Goal: Task Accomplishment & Management: Complete application form

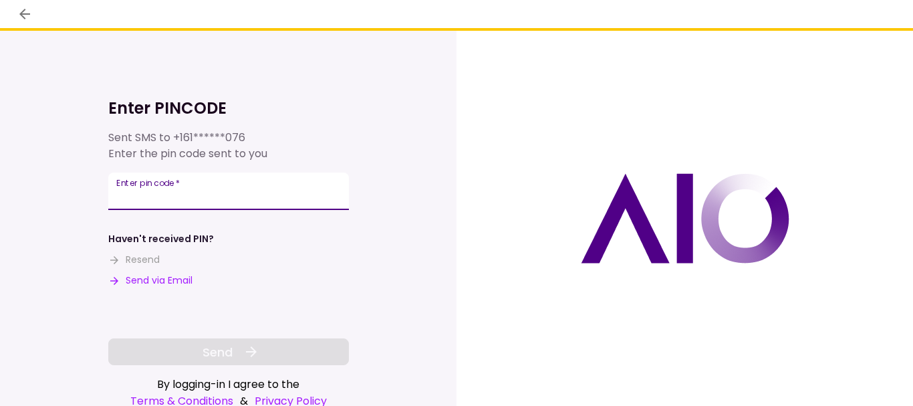
click at [279, 189] on input "Enter pin code   *" at bounding box center [228, 190] width 241 height 37
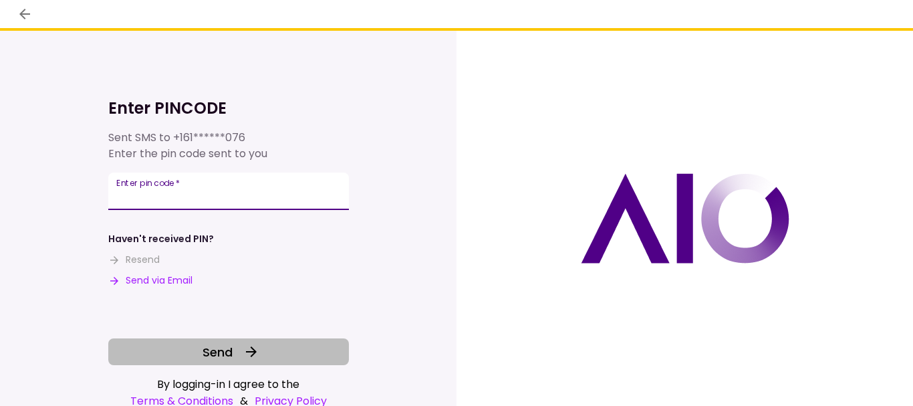
type input "******"
click at [265, 346] on button "Send" at bounding box center [228, 351] width 241 height 27
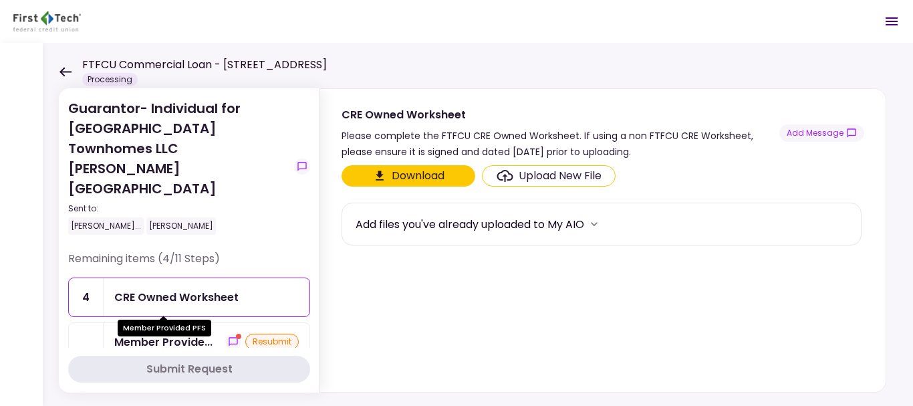
click at [168, 334] on div "Member Provide..." at bounding box center [163, 342] width 98 height 17
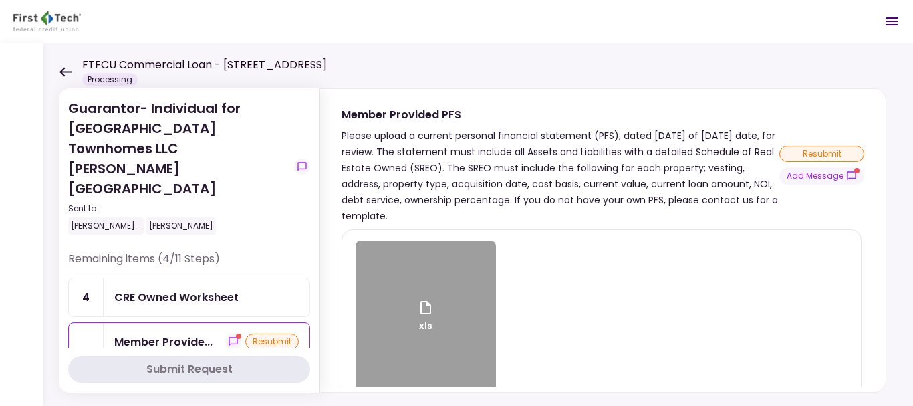
click at [452, 275] on div "xls" at bounding box center [426, 317] width 140 height 153
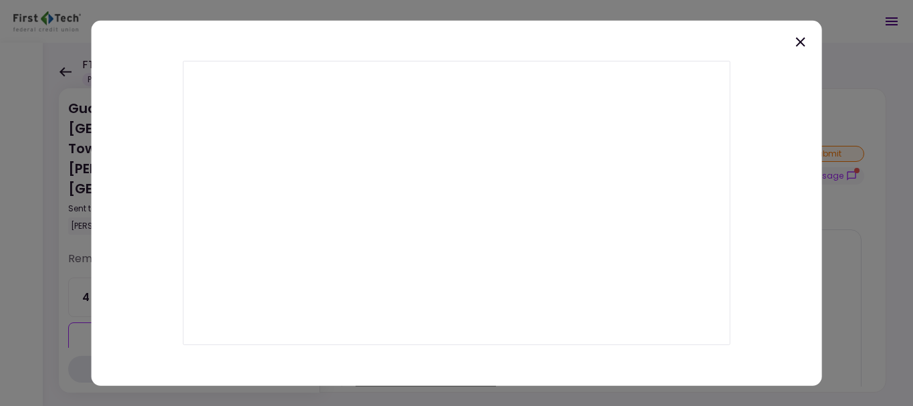
click at [801, 37] on icon at bounding box center [800, 41] width 16 height 16
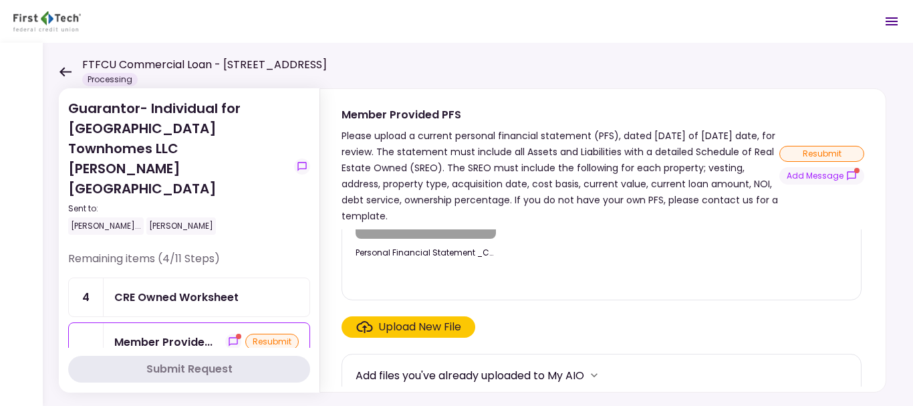
scroll to position [165, 0]
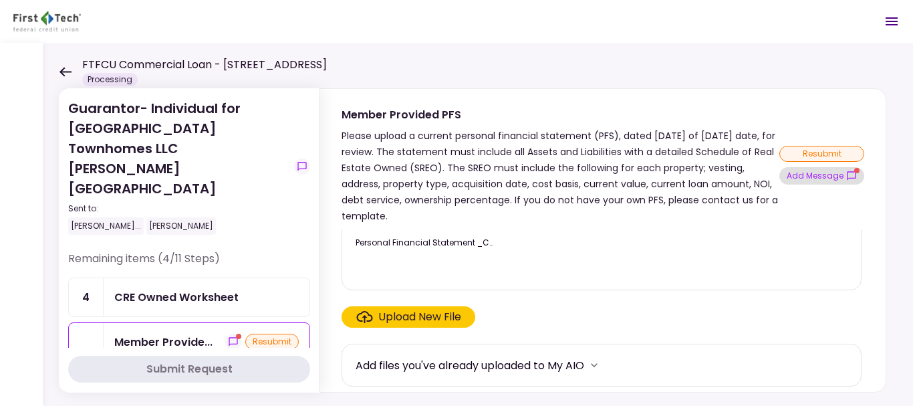
click at [855, 178] on icon "show-messages" at bounding box center [851, 175] width 11 height 11
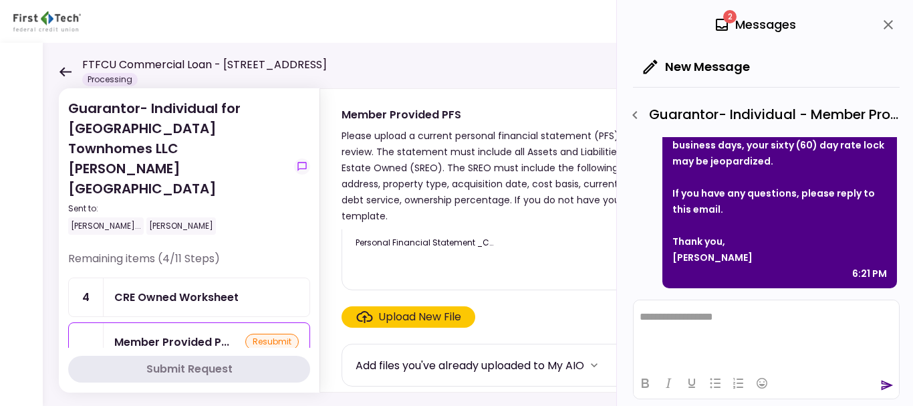
scroll to position [342, 0]
click at [63, 70] on icon at bounding box center [65, 72] width 13 height 10
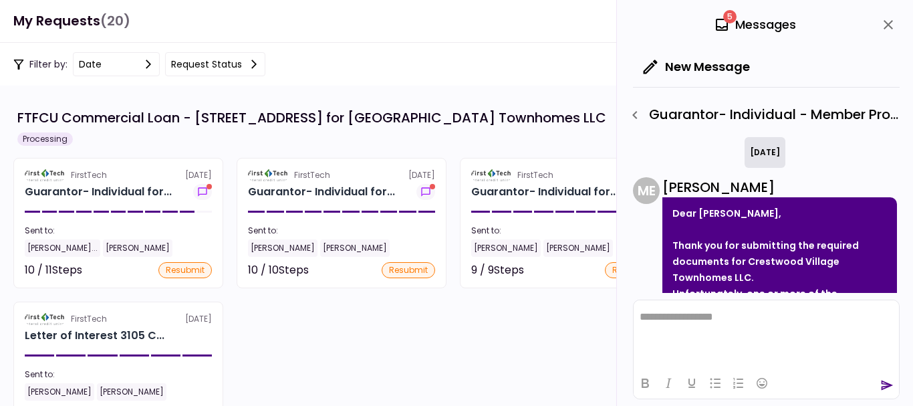
scroll to position [342, 0]
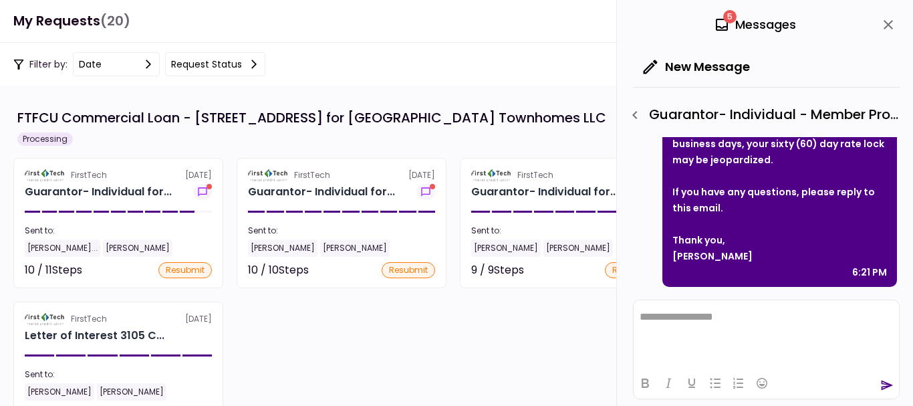
click at [884, 25] on icon "close" at bounding box center [888, 25] width 16 height 16
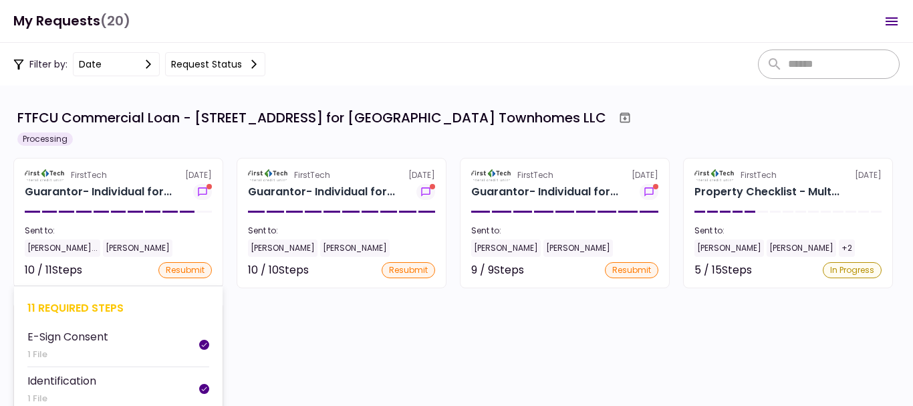
click at [99, 221] on section "FirstTech [DATE] Guarantor- Individual for... Sent to: [PERSON_NAME] Chintama..…" at bounding box center [118, 223] width 210 height 130
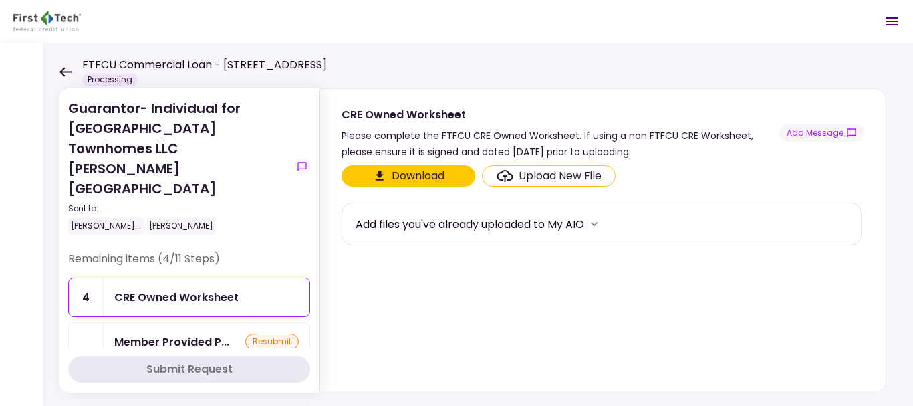
click at [61, 70] on icon at bounding box center [65, 71] width 12 height 9
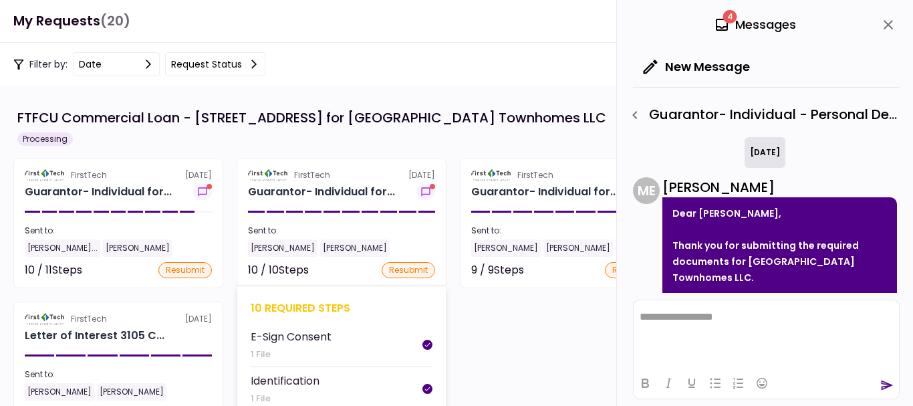
scroll to position [168, 0]
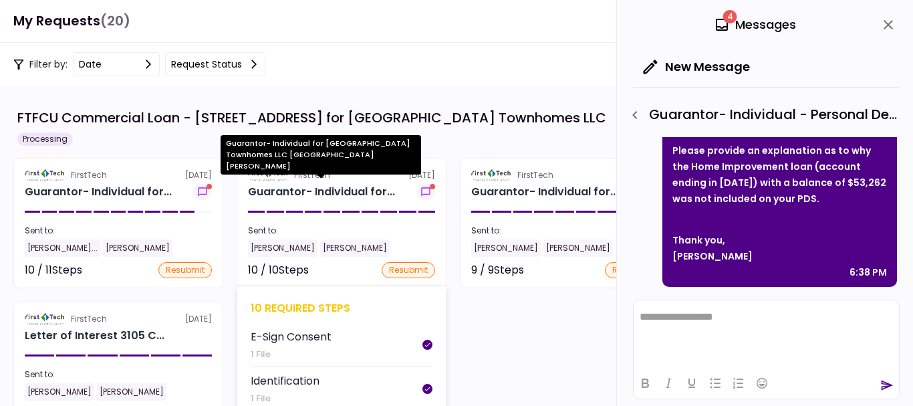
click at [369, 190] on div "Guarantor- Individual for..." at bounding box center [321, 192] width 147 height 16
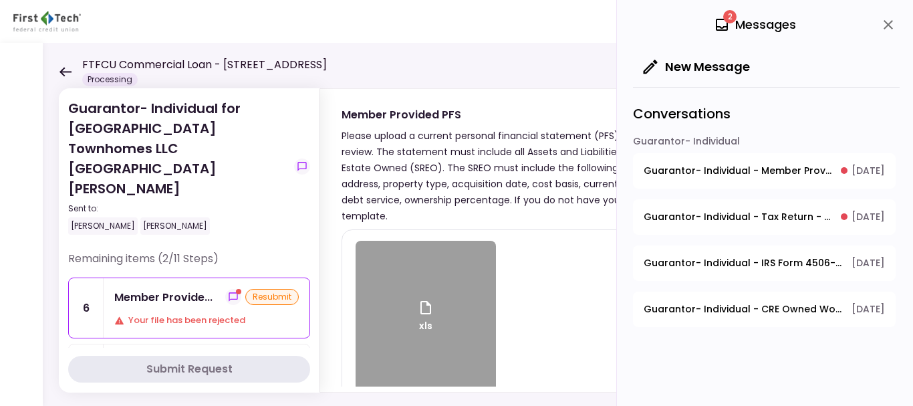
click at [781, 167] on span "Guarantor- Individual - Member Provided PFS" at bounding box center [738, 171] width 188 height 14
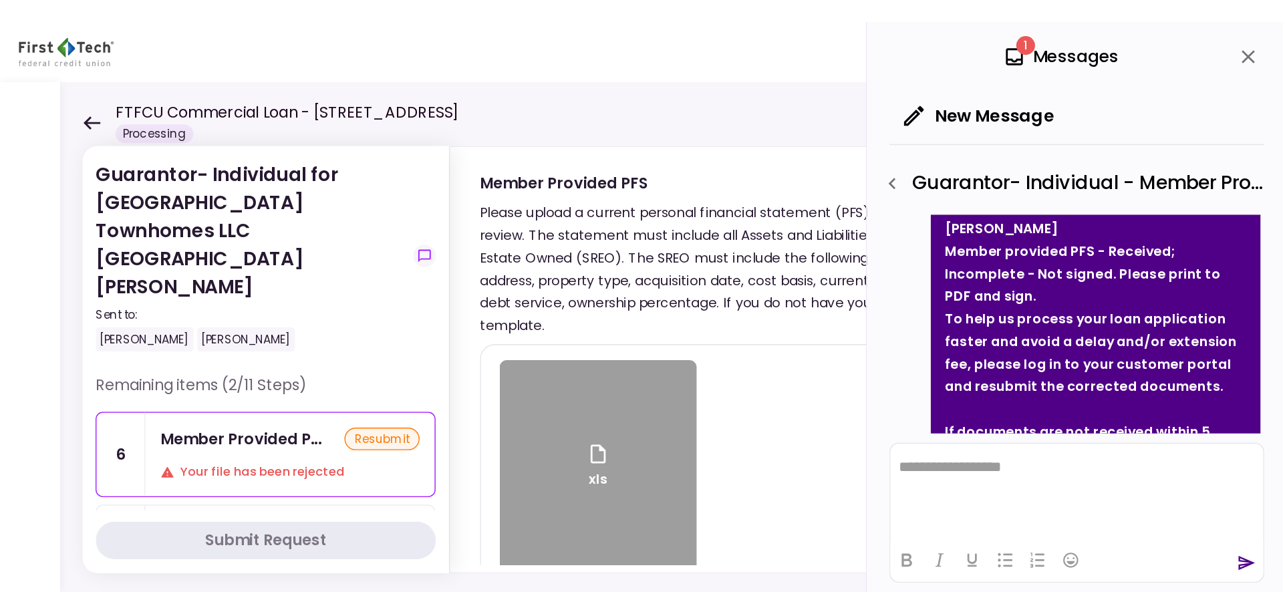
scroll to position [209, 0]
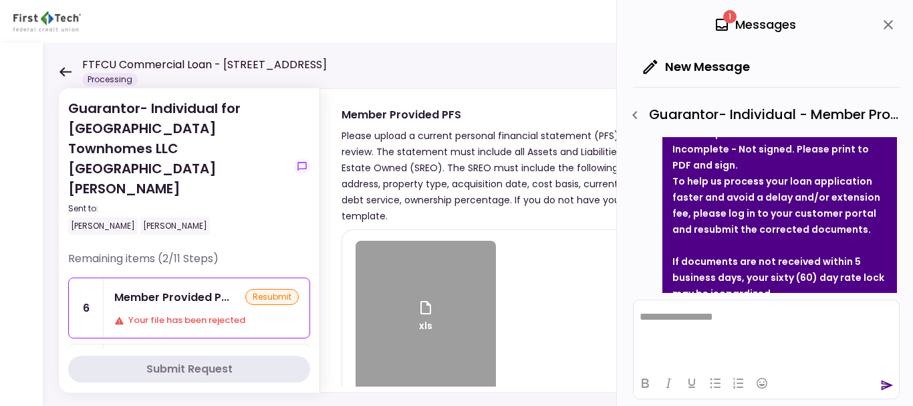
click at [886, 21] on icon "close" at bounding box center [888, 24] width 9 height 9
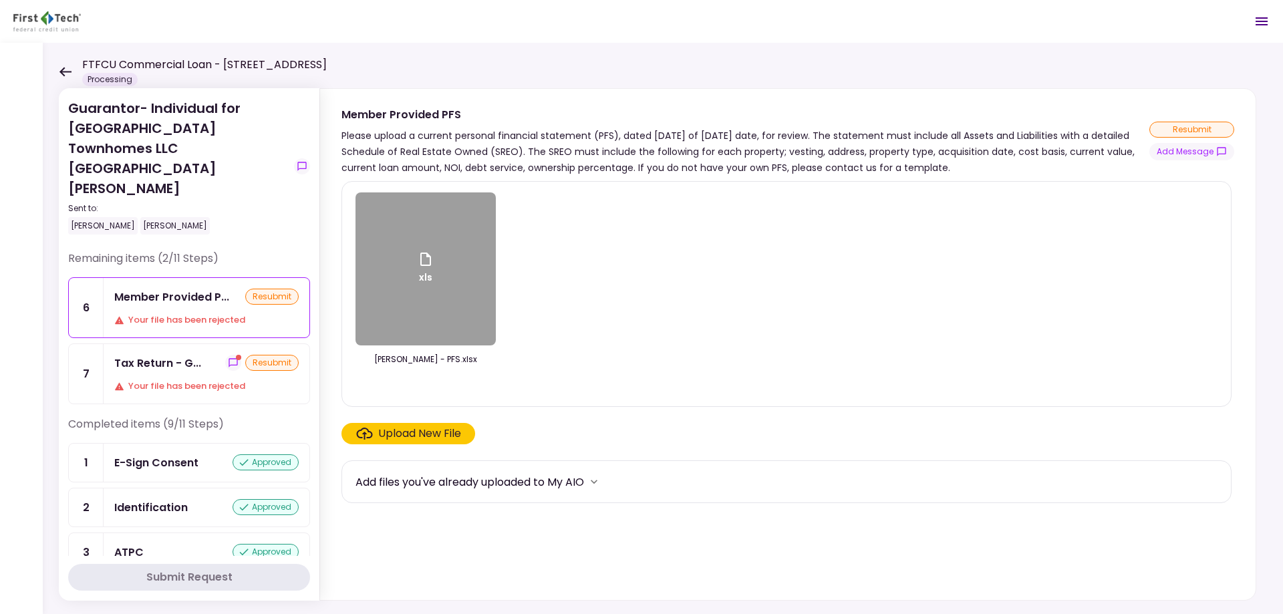
click at [194, 355] on div "Tax Return - G..." at bounding box center [157, 363] width 87 height 17
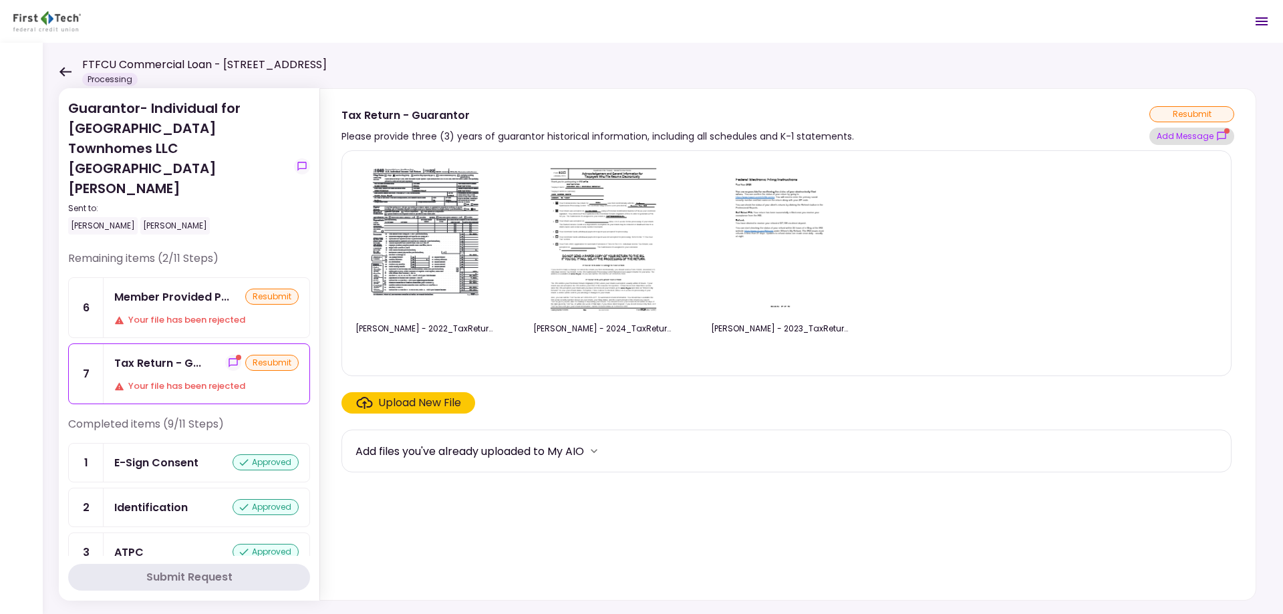
click at [912, 134] on button "Add Message" at bounding box center [1192, 136] width 85 height 17
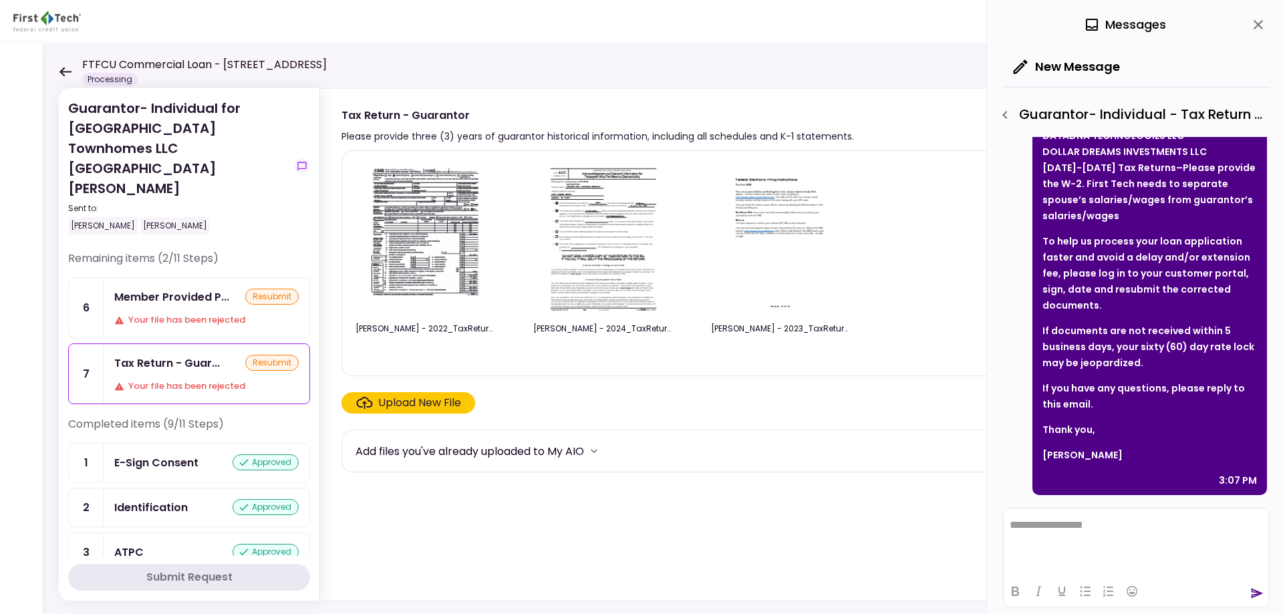
scroll to position [127, 0]
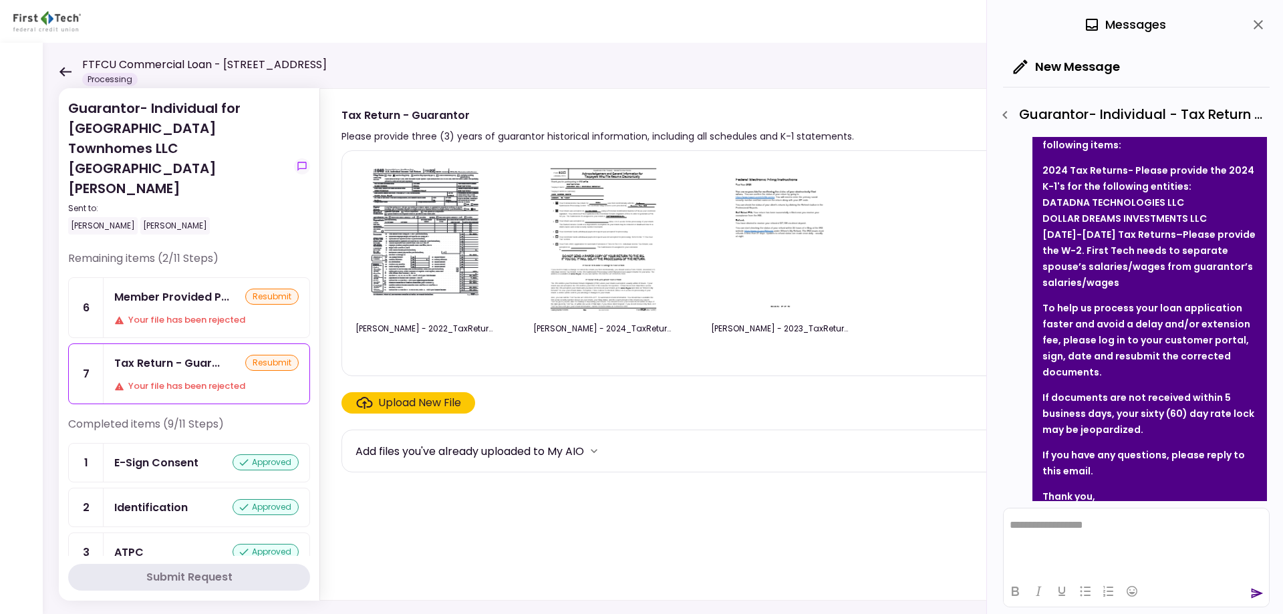
drag, startPoint x: 1115, startPoint y: 281, endPoint x: 1041, endPoint y: 176, distance: 129.4
click at [912, 176] on div "Dear [PERSON_NAME], Thank you for submitting the required documents . Unfortuna…" at bounding box center [1150, 316] width 235 height 492
copy ul "2024 Tax Returns - Please provide the 2024 K-1's for the following entities: DA…"
click at [66, 75] on icon at bounding box center [65, 72] width 13 height 10
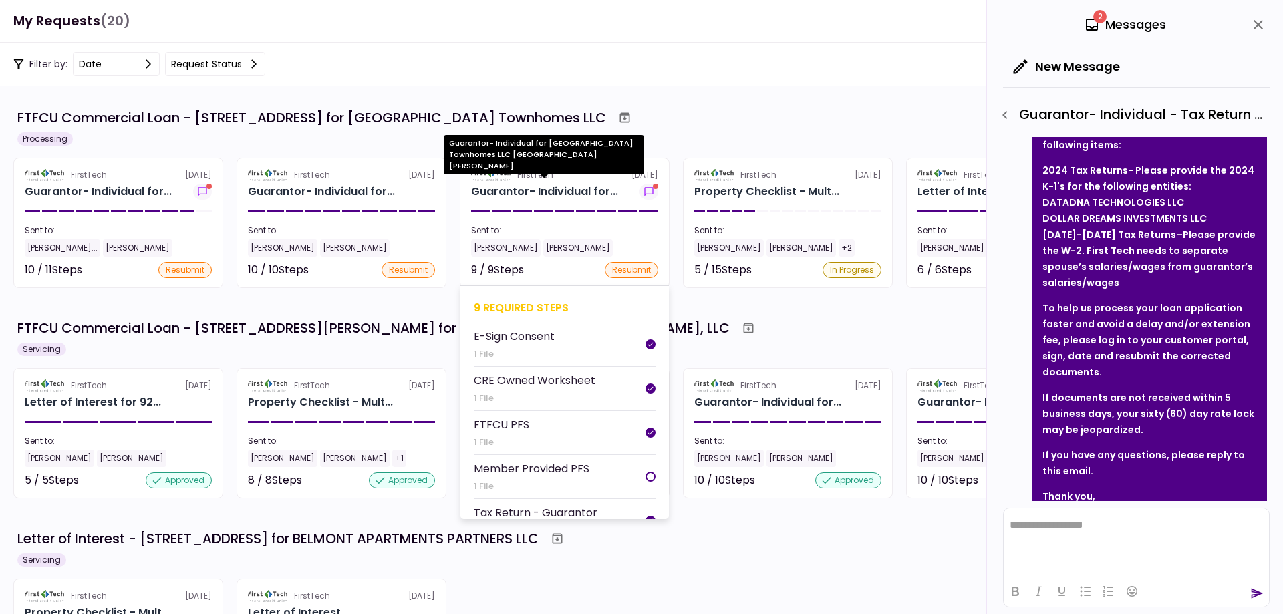
click at [580, 195] on div "Guarantor- Individual for..." at bounding box center [544, 192] width 147 height 16
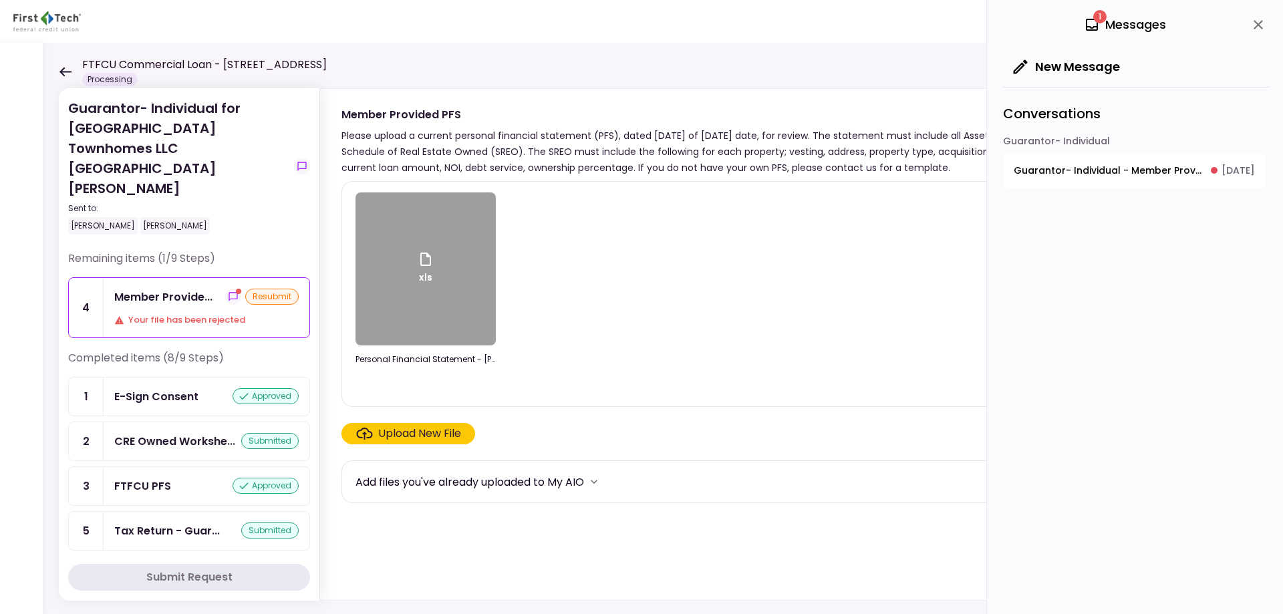
click at [912, 160] on button "Guarantor- Individual - Member Provided PFS [DATE]" at bounding box center [1134, 170] width 263 height 35
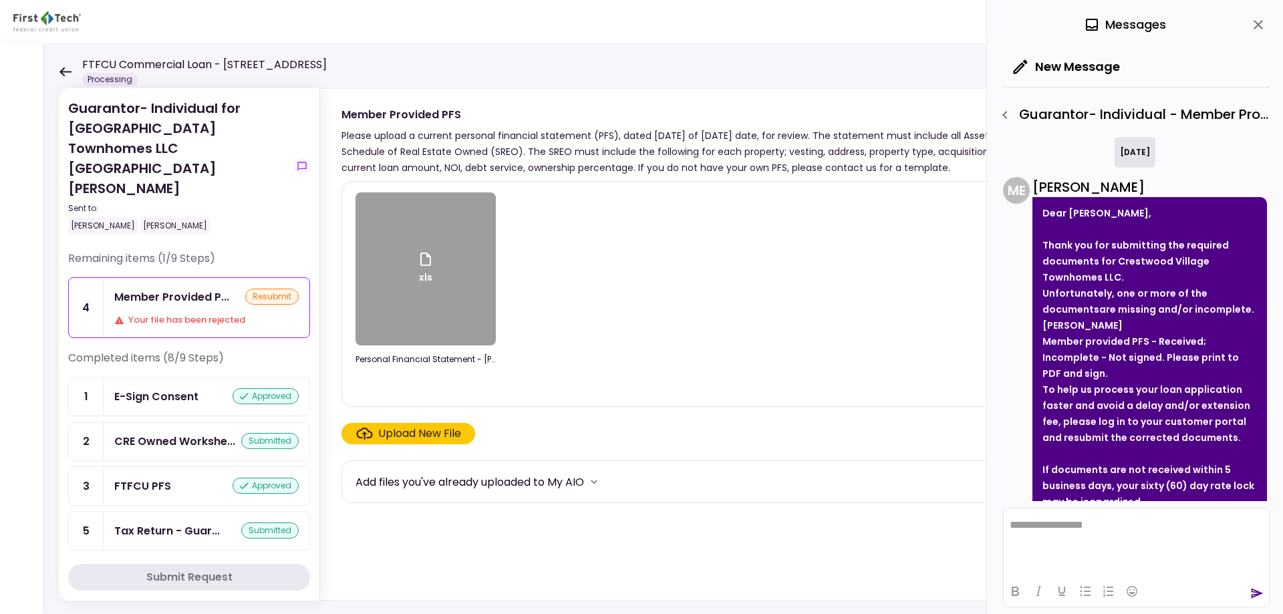
scroll to position [134, 0]
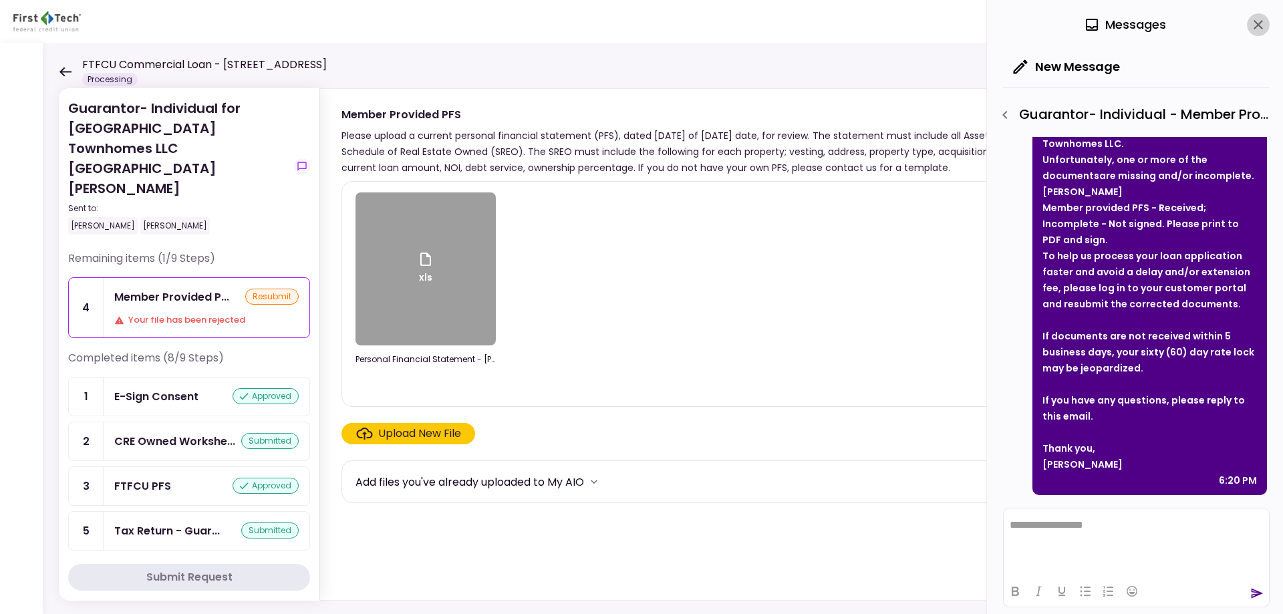
click at [912, 21] on icon "close" at bounding box center [1258, 25] width 16 height 16
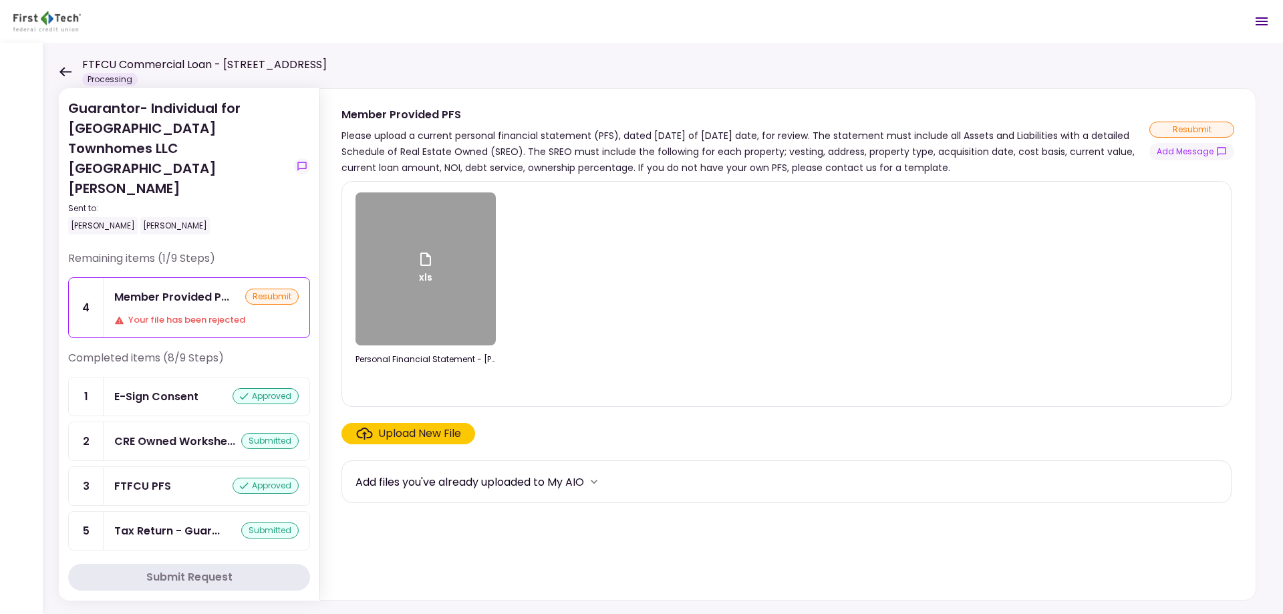
click at [66, 72] on icon at bounding box center [65, 72] width 13 height 10
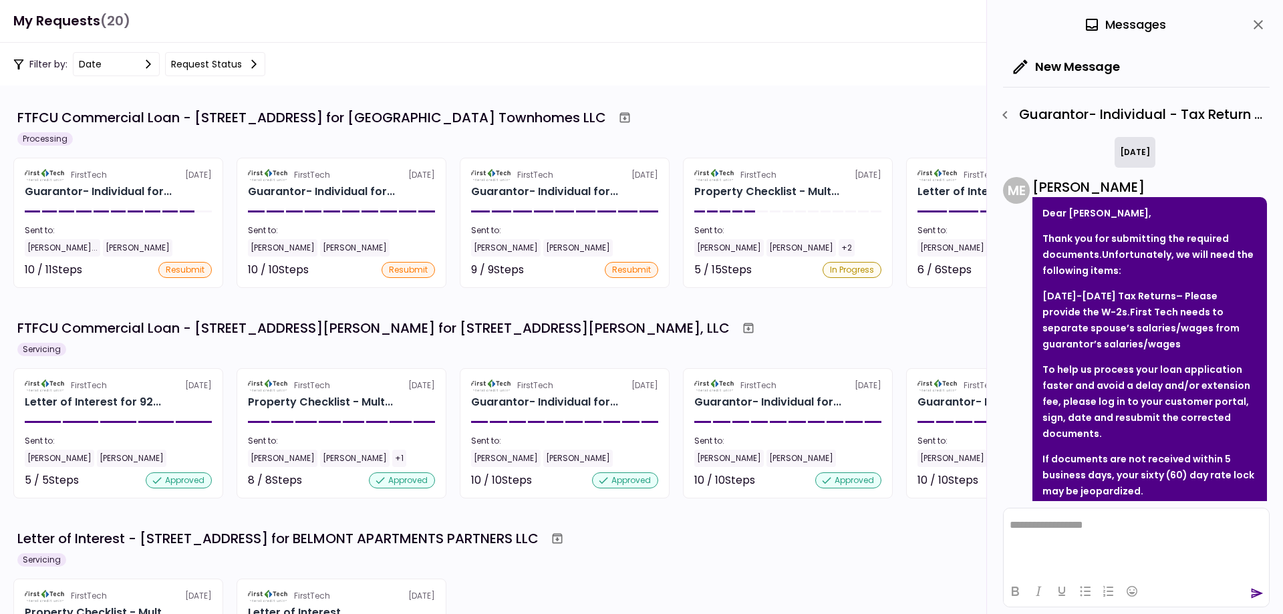
scroll to position [128, 0]
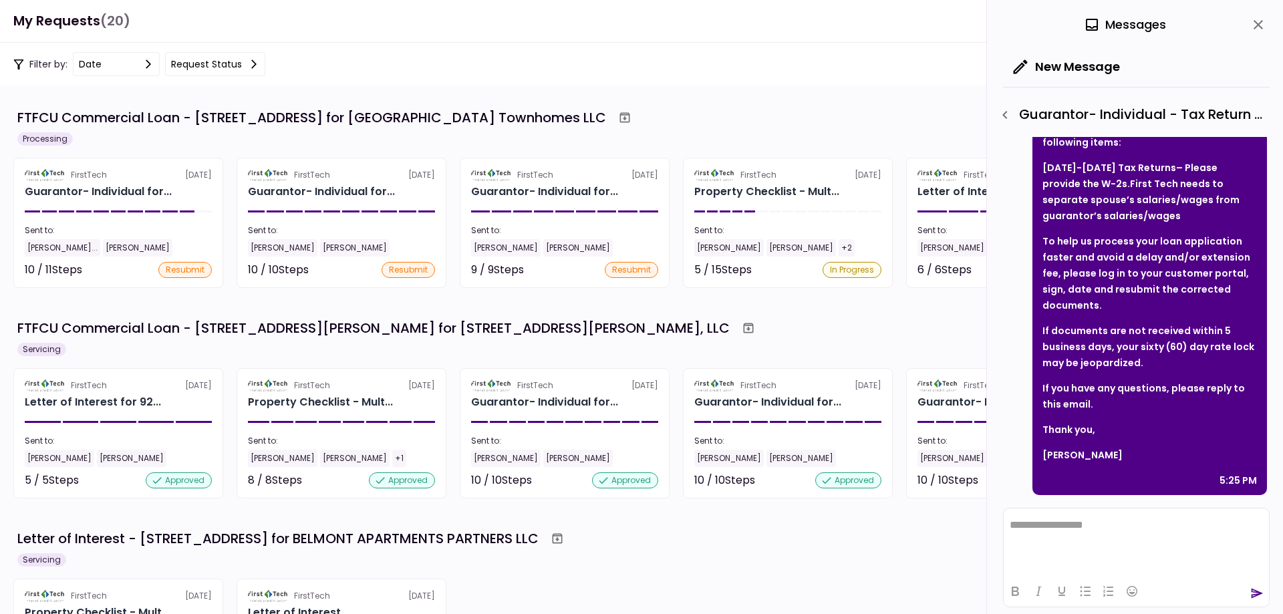
click at [912, 25] on icon "close" at bounding box center [1258, 25] width 16 height 16
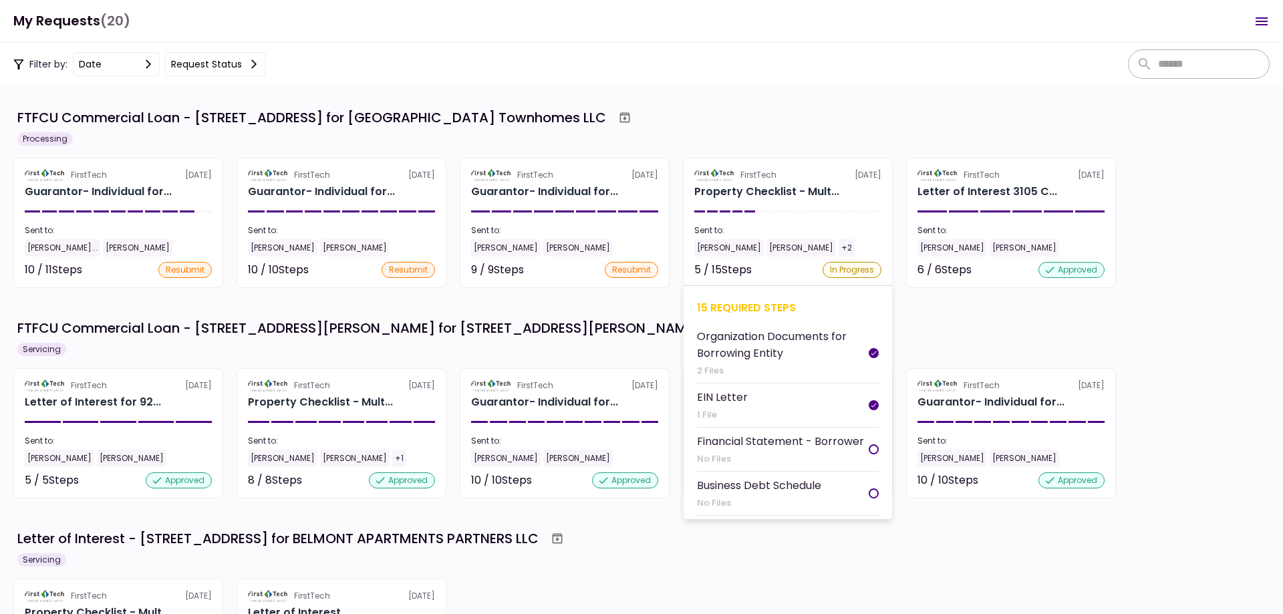
click at [799, 210] on section "FirstTech [DATE] Property Checklist - Mult... Sent to: [PERSON_NAME] [PERSON_NA…" at bounding box center [788, 223] width 210 height 130
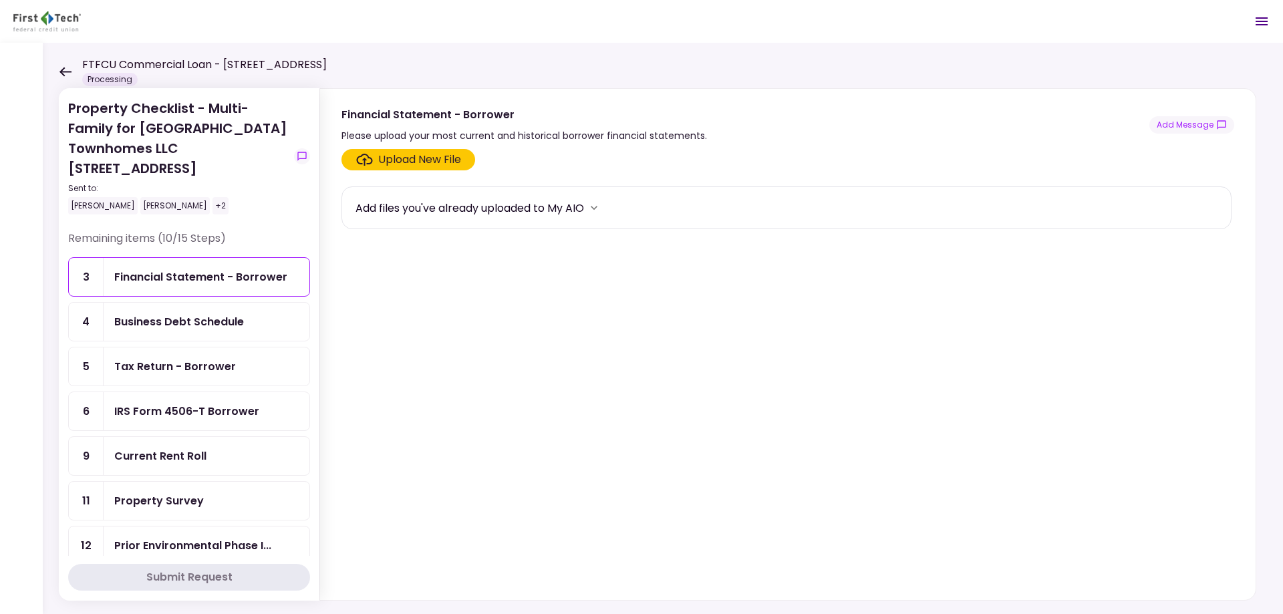
click at [62, 68] on icon at bounding box center [65, 72] width 13 height 10
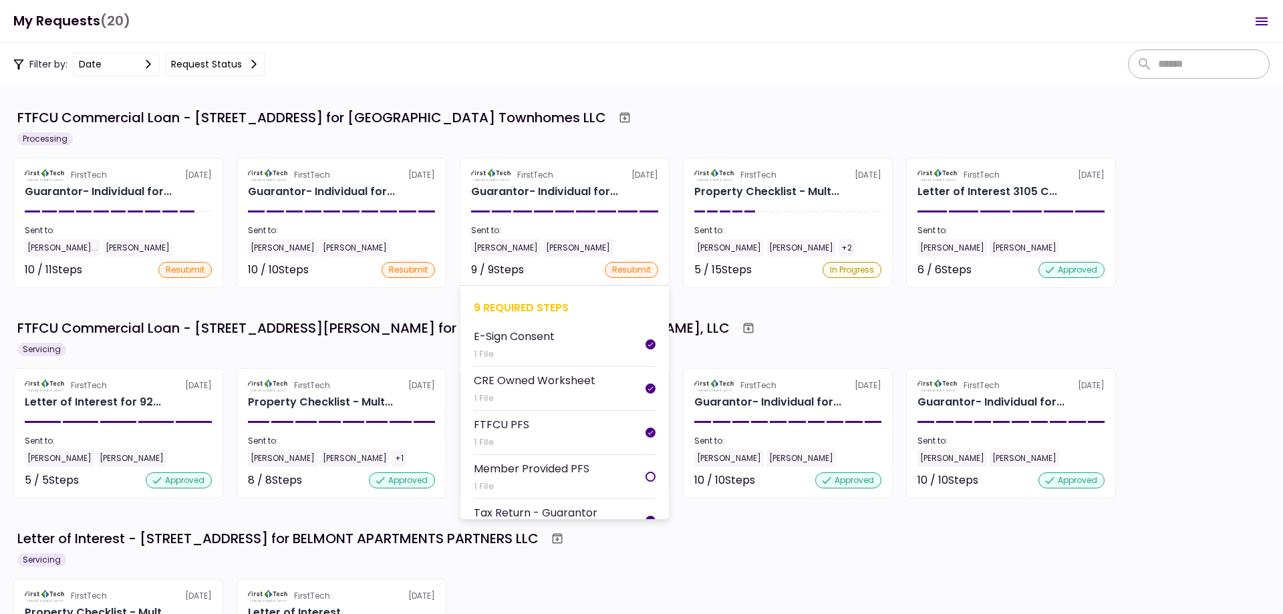
click at [521, 180] on div "FirstTech" at bounding box center [535, 175] width 36 height 12
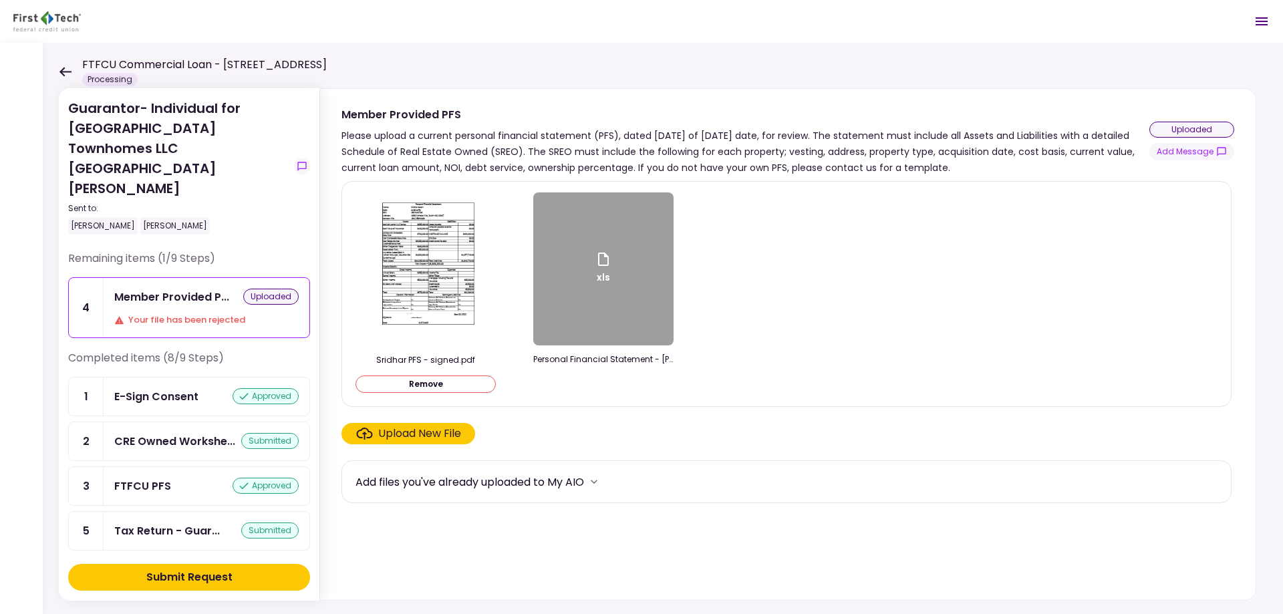
click at [269, 405] on button "Submit Request" at bounding box center [189, 577] width 242 height 27
